Goal: Task Accomplishment & Management: Use online tool/utility

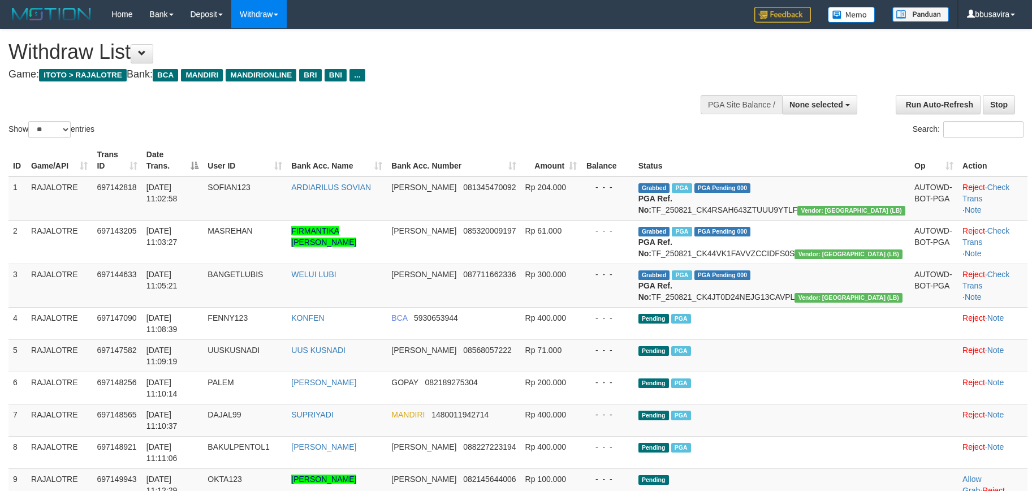
select select
select select "**"
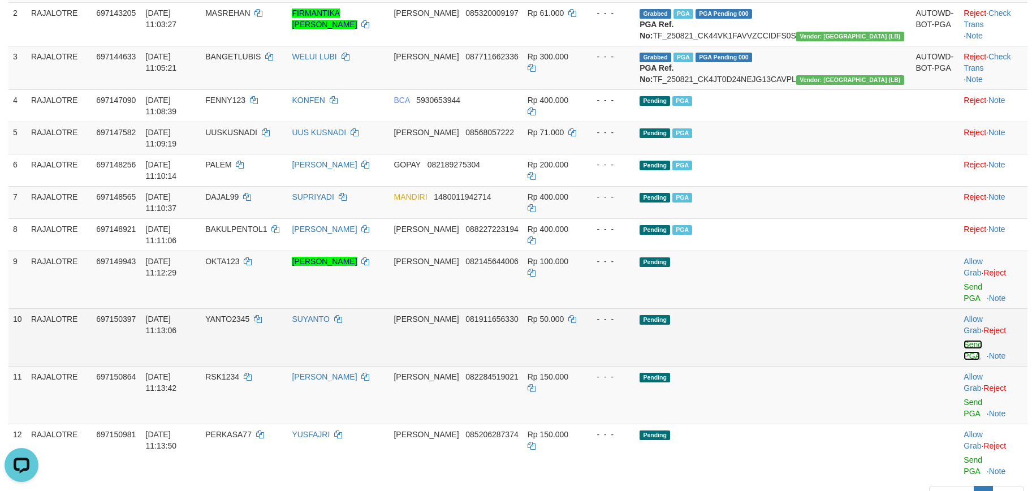
click at [964, 340] on link "Send PGA" at bounding box center [973, 350] width 19 height 20
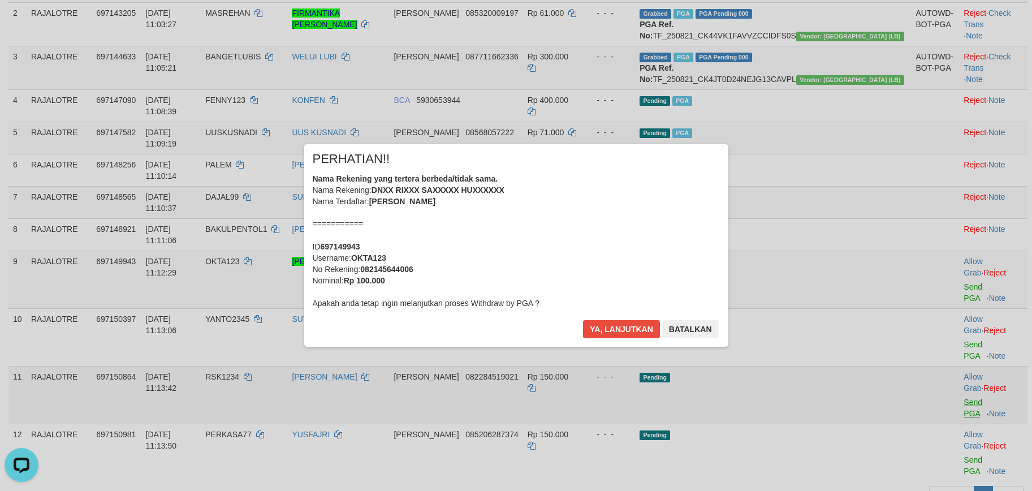
click at [957, 323] on div "× PERHATIAN!! Nama Rekening yang tertera berbeda/tidak sama. Nama Rekening: DNX…" at bounding box center [516, 246] width 1032 height 248
click at [608, 323] on button "Ya, lanjutkan" at bounding box center [621, 329] width 77 height 18
click at [608, 335] on button "Ya, lanjutkan" at bounding box center [621, 329] width 77 height 18
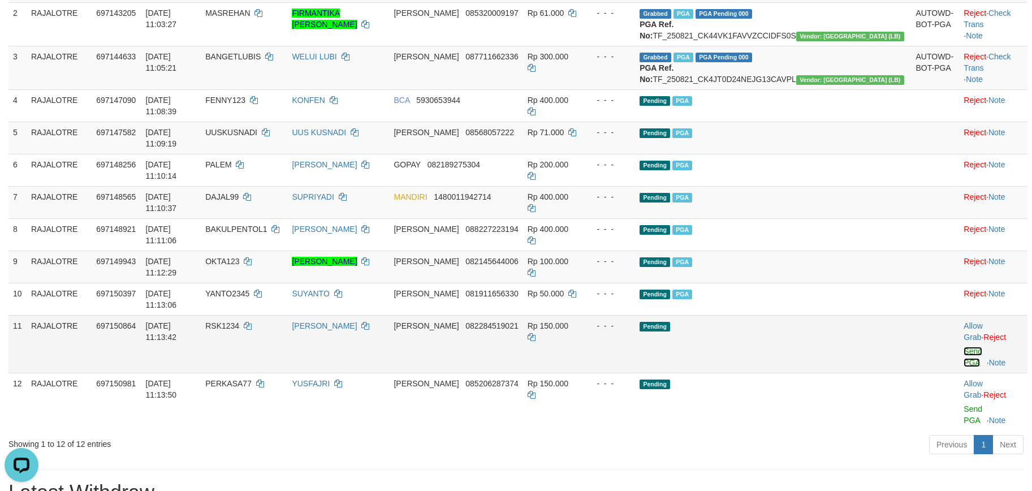
click at [964, 347] on link "Send PGA" at bounding box center [973, 357] width 19 height 20
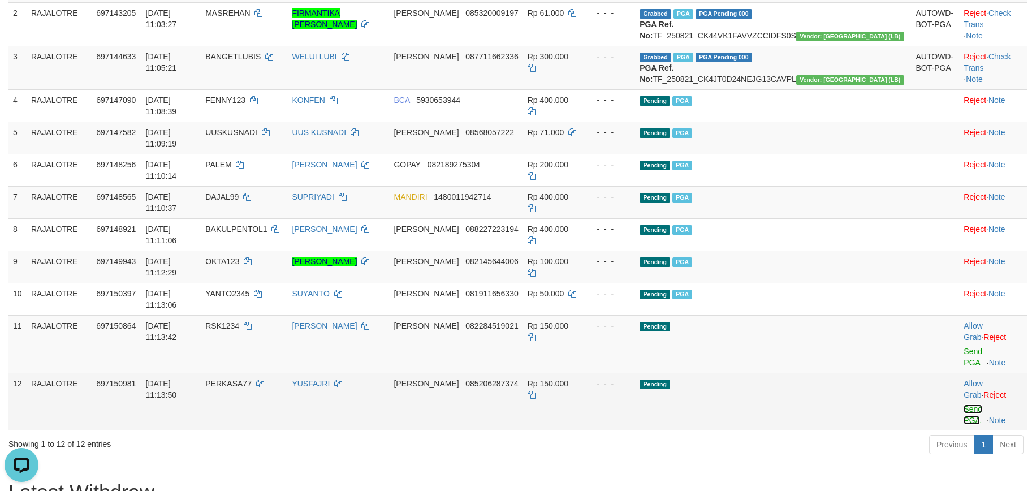
click at [964, 404] on link "Send PGA" at bounding box center [973, 414] width 19 height 20
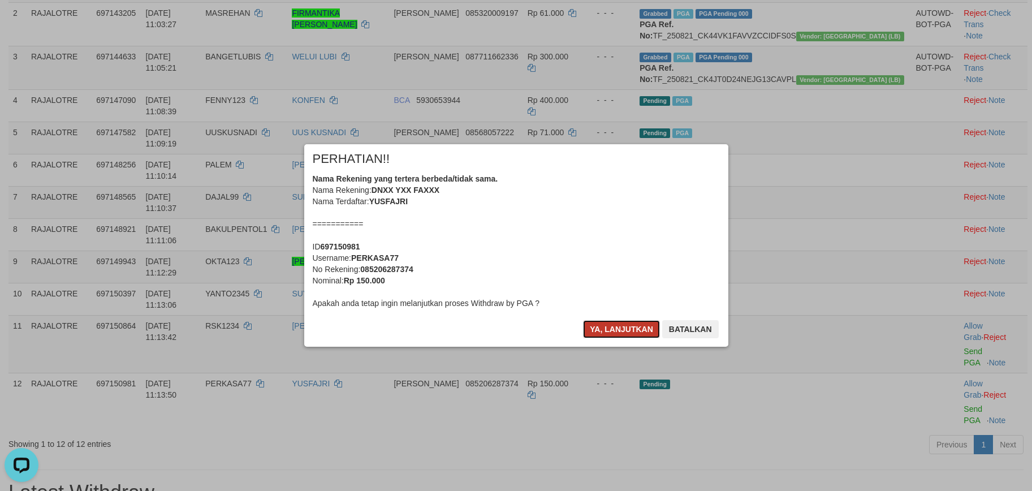
click at [590, 327] on button "Ya, lanjutkan" at bounding box center [621, 329] width 77 height 18
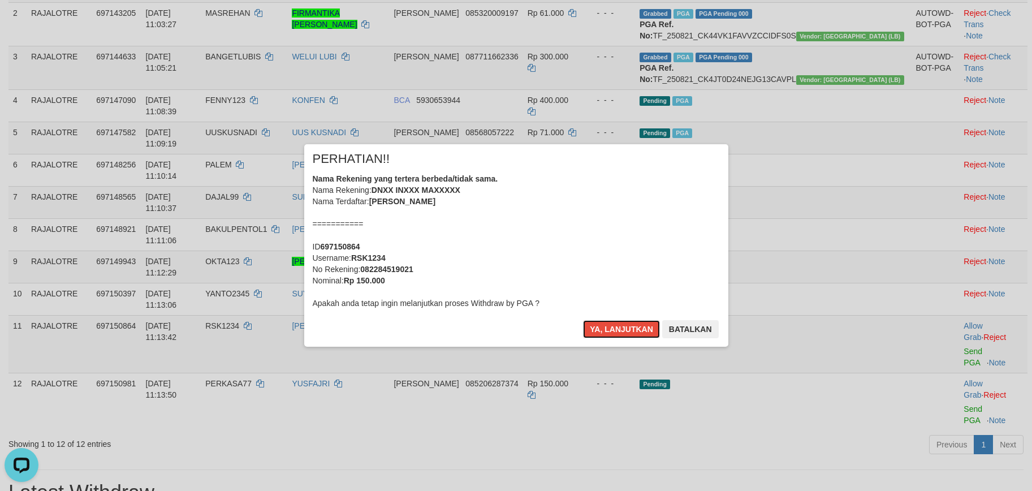
click at [590, 327] on button "Ya, lanjutkan" at bounding box center [621, 329] width 77 height 18
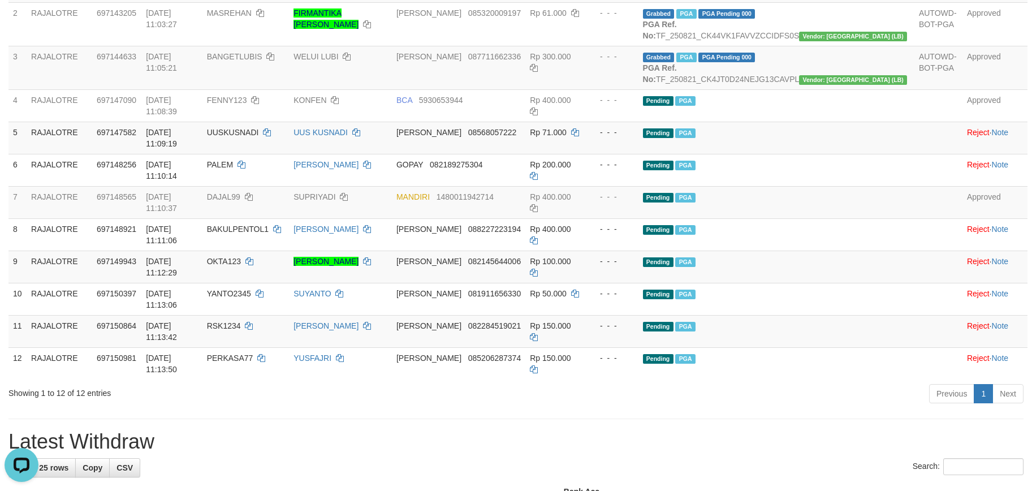
click at [566, 430] on h1 "Latest Withdraw" at bounding box center [515, 441] width 1015 height 23
